Goal: Check status: Check status

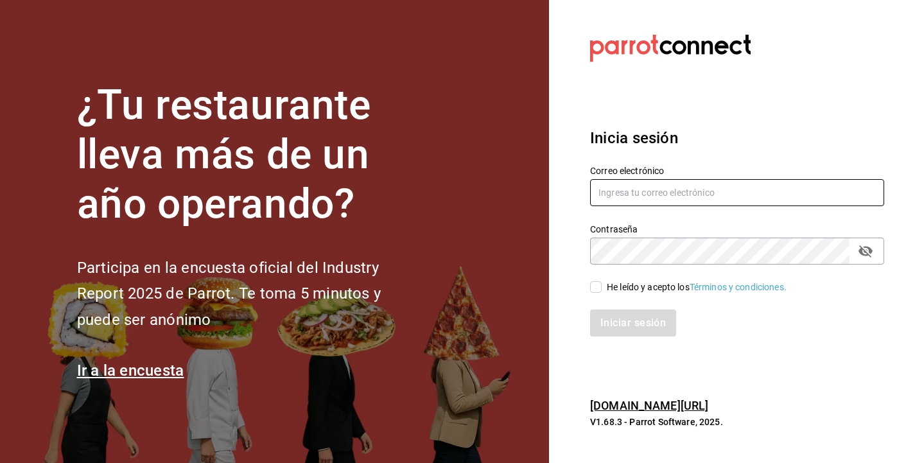
type input "alicia@tanquegroup.com"
click at [588, 288] on div "He leído y acepto los Términos y condiciones." at bounding box center [730, 280] width 310 height 30
click at [592, 290] on input "He leído y acepto los Términos y condiciones." at bounding box center [596, 287] width 12 height 12
checkbox input "true"
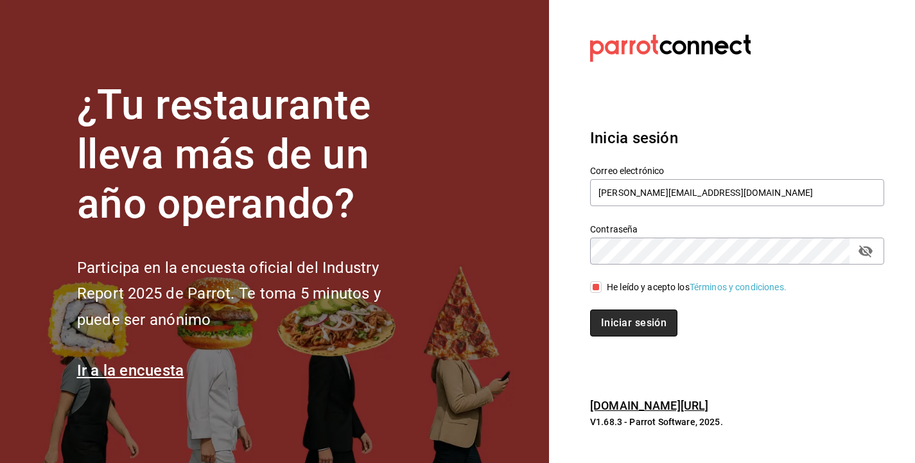
click at [638, 320] on button "Iniciar sesión" at bounding box center [633, 323] width 87 height 27
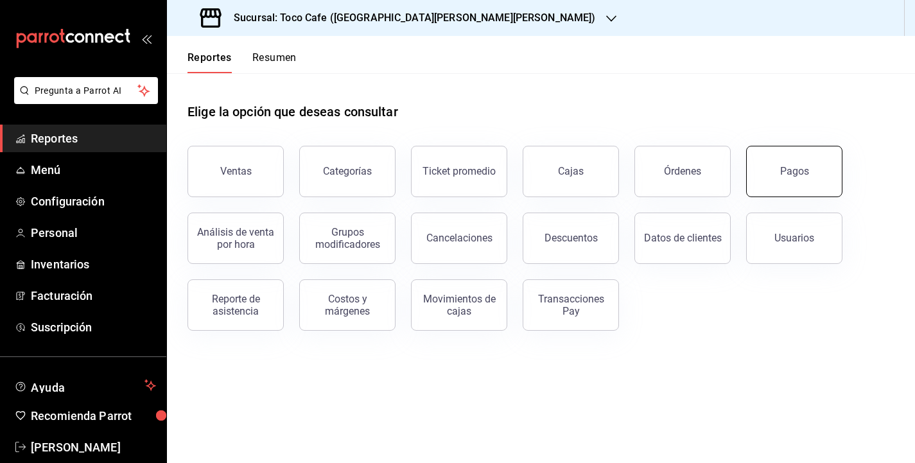
click at [790, 174] on div "Pagos" at bounding box center [795, 171] width 29 height 12
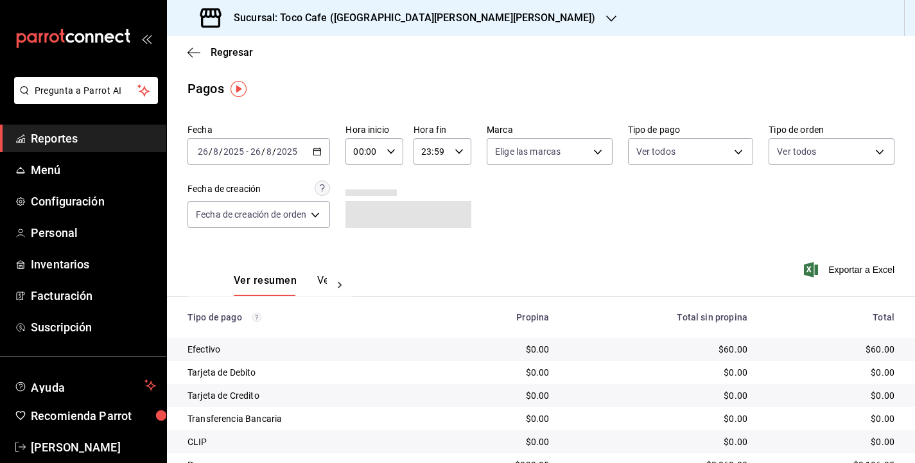
click at [726, 202] on div "Fecha [DATE] [DATE] - [DATE] [DATE] Hora inicio 00:00 Hora inicio Hora fin 23:5…" at bounding box center [541, 181] width 707 height 125
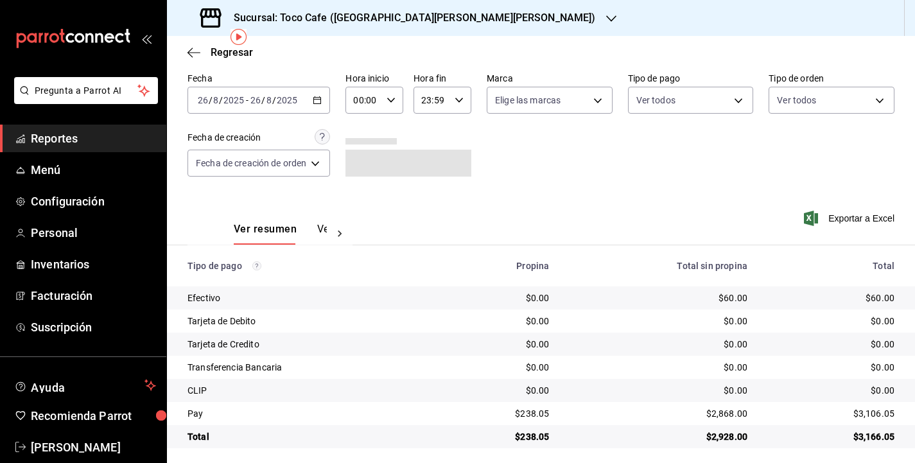
scroll to position [57, 0]
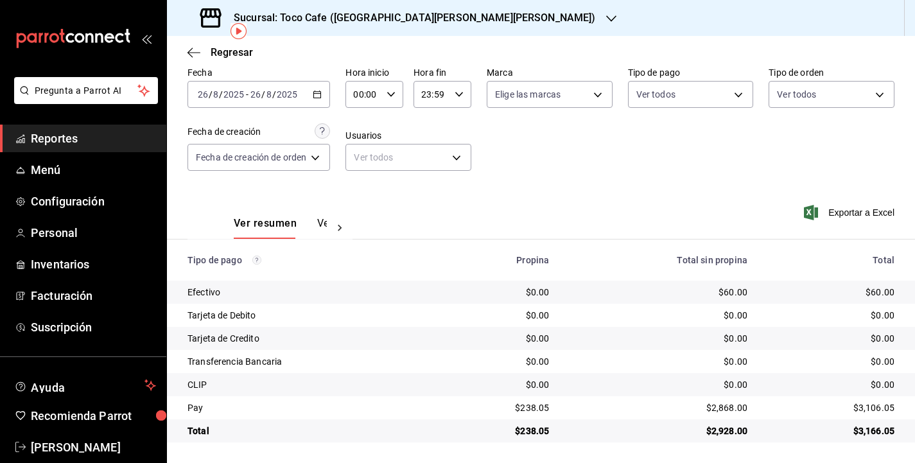
click at [307, 100] on div "[DATE] [DATE] - [DATE] [DATE]" at bounding box center [259, 94] width 143 height 27
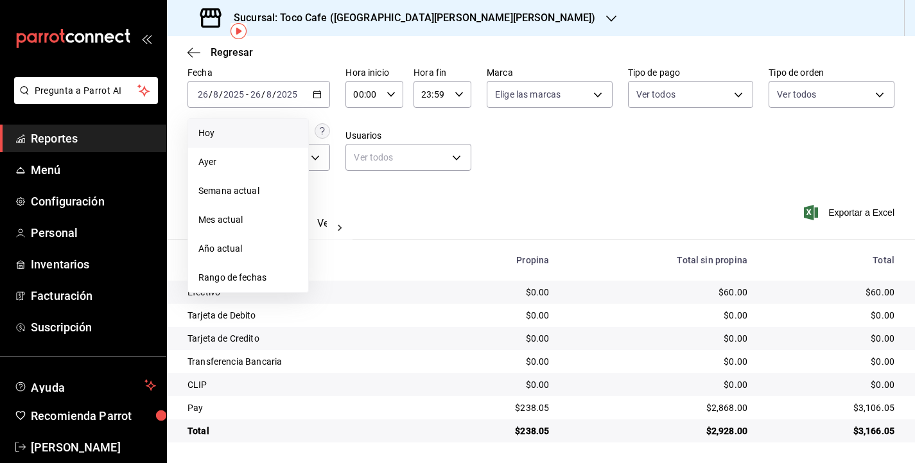
click at [265, 132] on span "Hoy" at bounding box center [249, 133] width 100 height 13
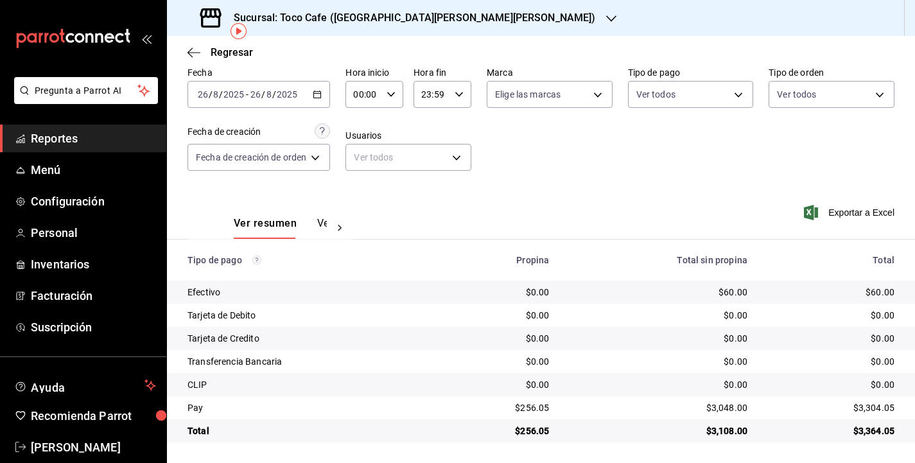
click at [579, 173] on div "Fecha [DATE] [DATE] - [DATE] [DATE] Hora inicio 00:00 Hora inicio Hora fin 23:5…" at bounding box center [541, 124] width 707 height 125
